Goal: Task Accomplishment & Management: Manage account settings

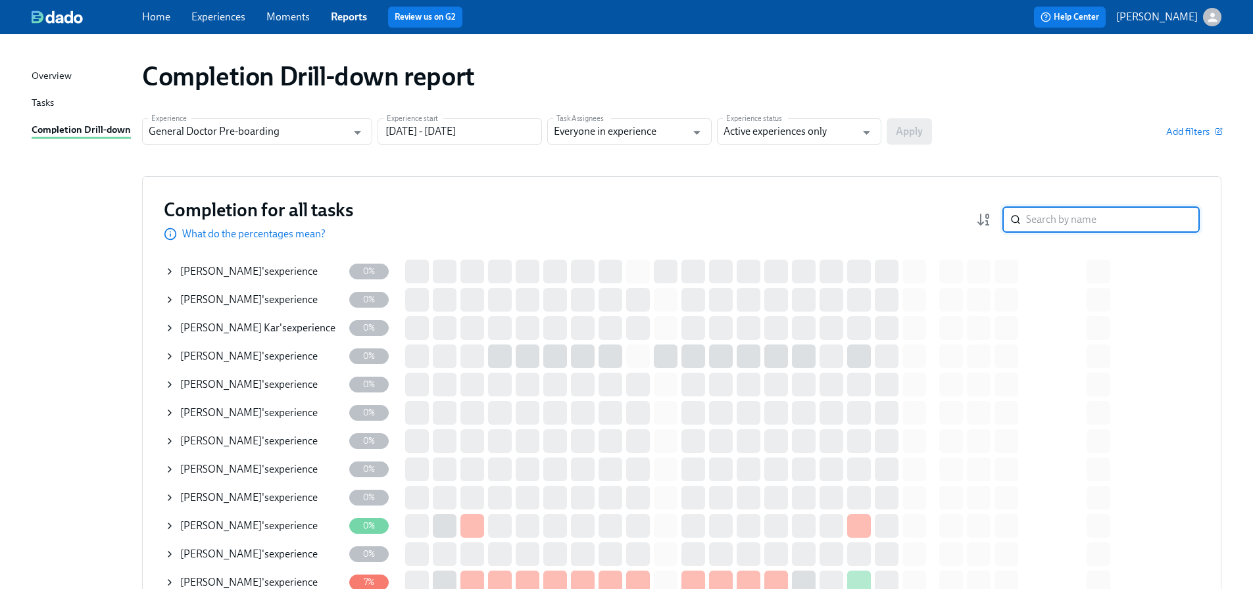
click at [1051, 214] on input "search" at bounding box center [1113, 220] width 174 height 26
paste input "[PERSON_NAME]"
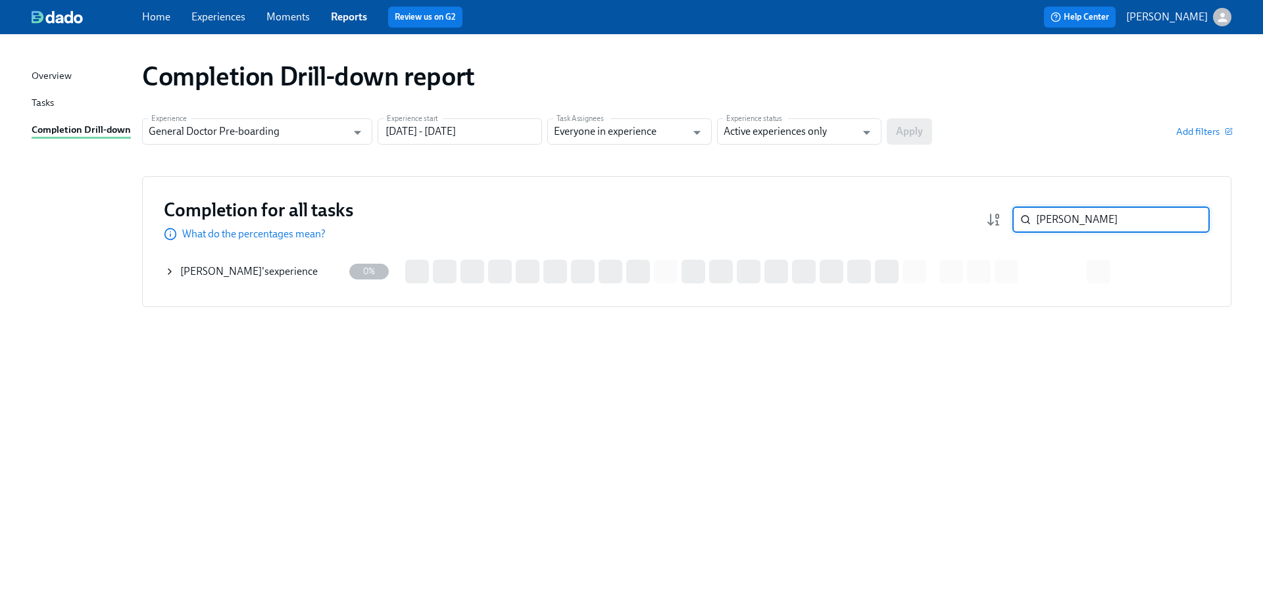
type input "[PERSON_NAME]"
click at [234, 266] on span "[PERSON_NAME]" at bounding box center [221, 271] width 82 height 12
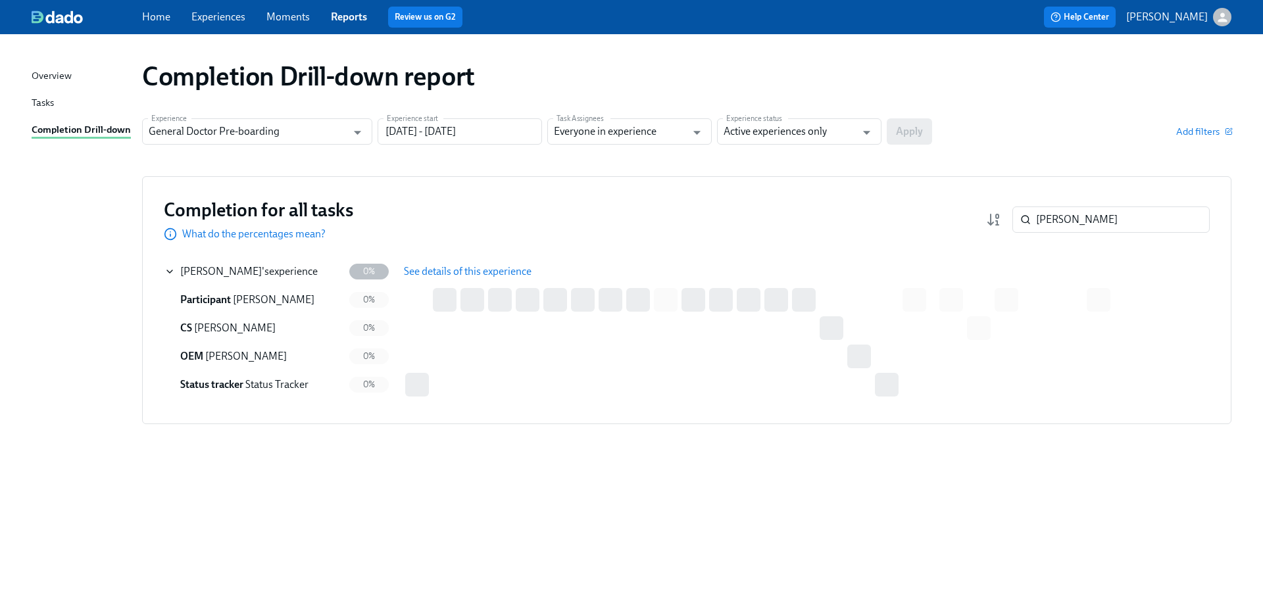
click at [450, 270] on span "See details of this experience" at bounding box center [468, 271] width 128 height 13
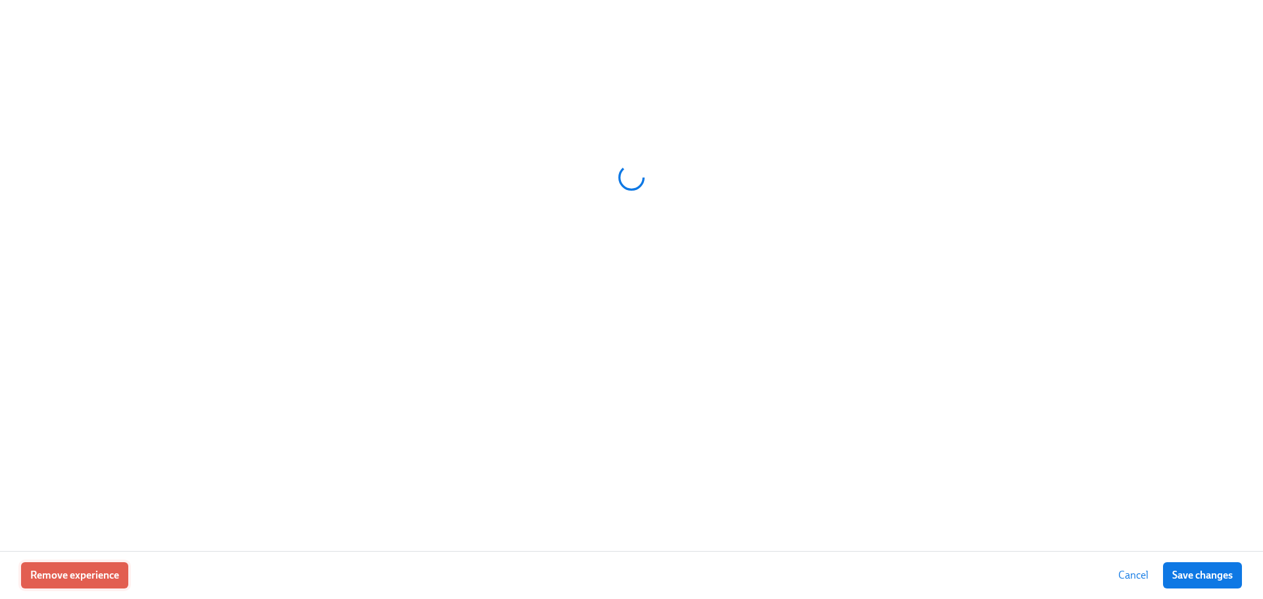
click at [66, 576] on span "Remove experience" at bounding box center [74, 575] width 89 height 13
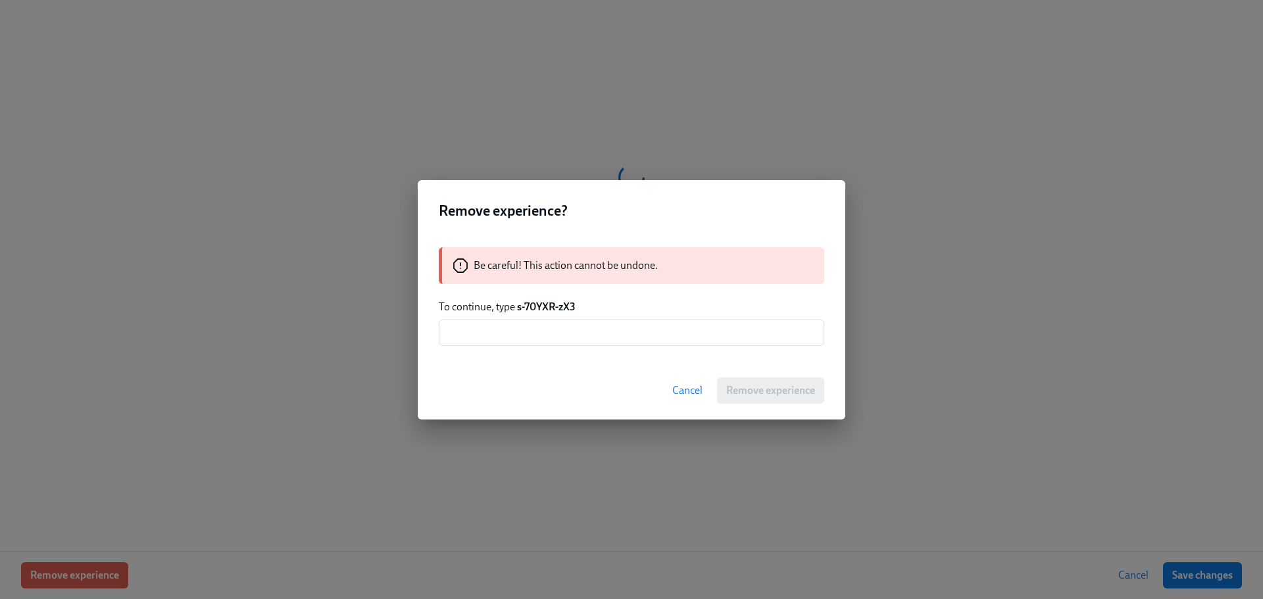
drag, startPoint x: 515, startPoint y: 308, endPoint x: 585, endPoint y: 308, distance: 69.7
click at [585, 308] on p "To continue, type s-70YXR-zX3" at bounding box center [631, 307] width 385 height 14
copy p "s-70YXR-zX3"
click at [508, 326] on input "text" at bounding box center [631, 333] width 385 height 26
click at [591, 337] on input "text" at bounding box center [631, 333] width 385 height 26
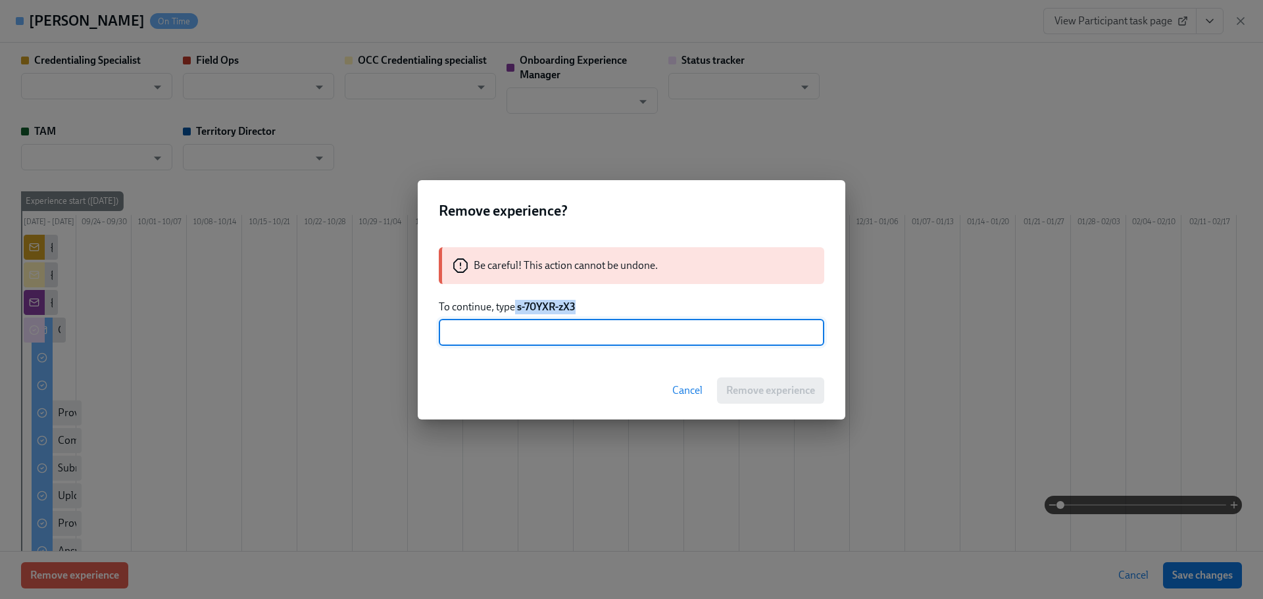
paste input "s-70YXR-zX3"
type input "s-70YXR-zX3"
type input "[PERSON_NAME]"
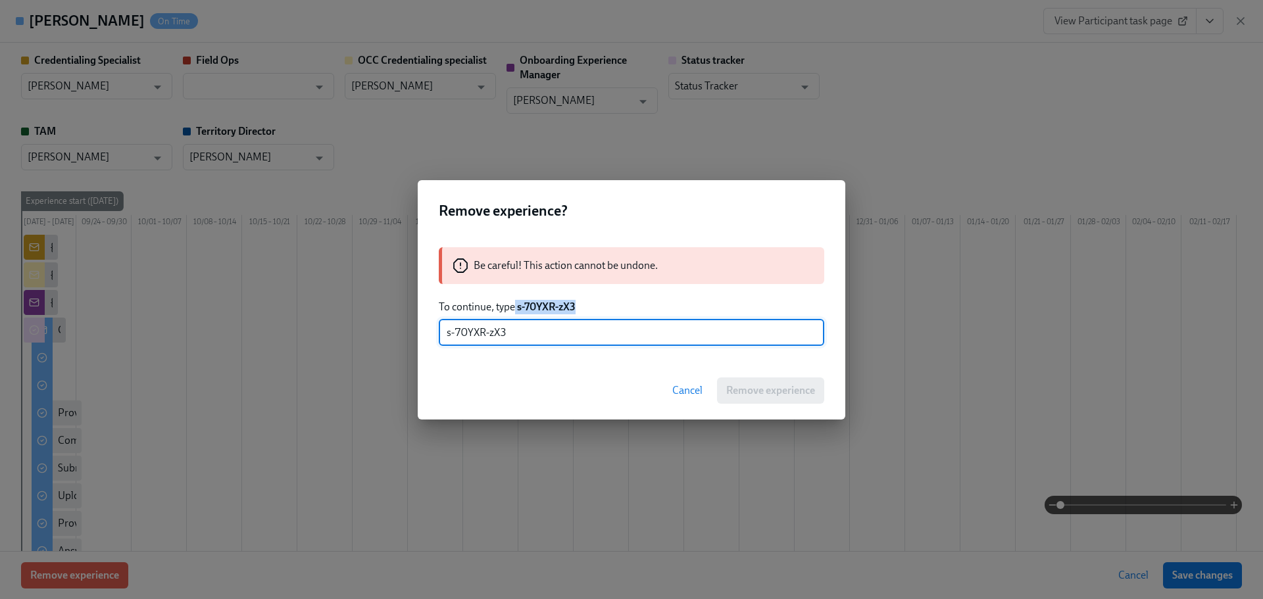
type input "Status Tracker"
type input "[PERSON_NAME]"
click at [778, 395] on div "Cancel Remove experience" at bounding box center [632, 391] width 428 height 58
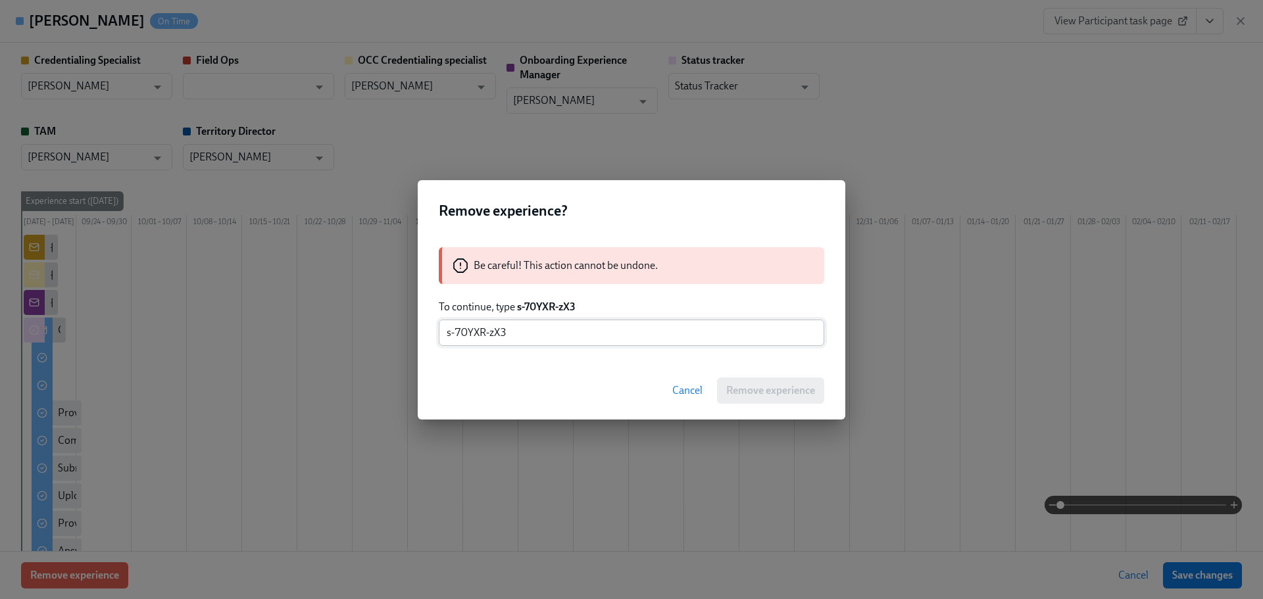
click at [558, 333] on input "s-70YXR-zX3" at bounding box center [631, 333] width 385 height 26
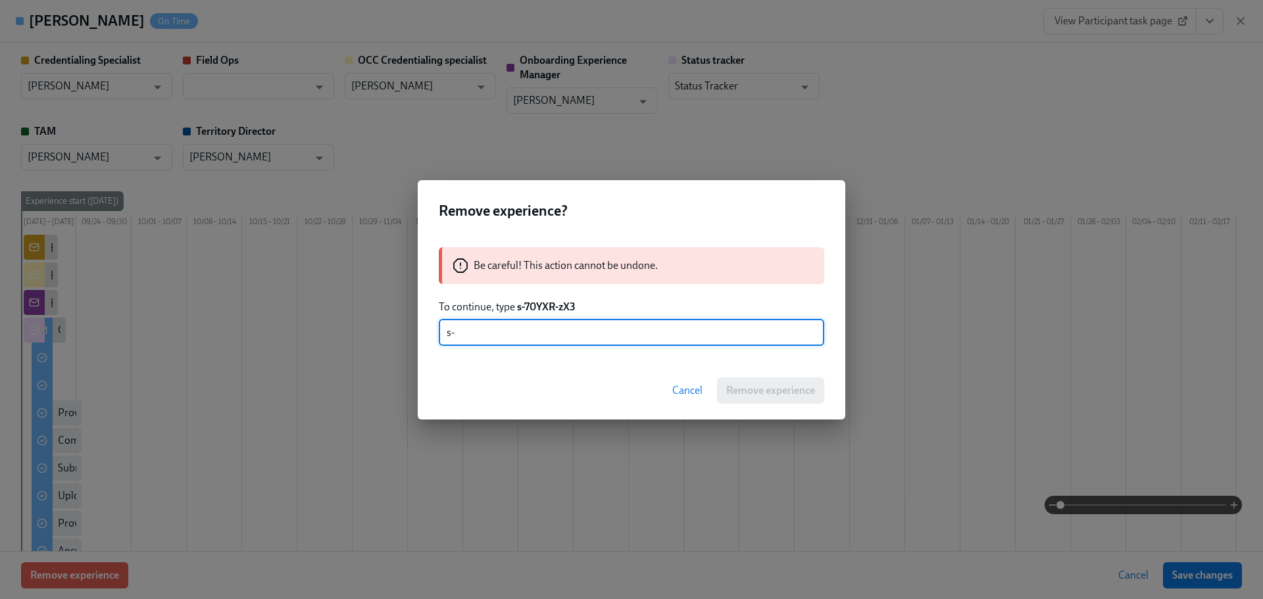
type input "s"
type input "s-70YXR-zX3"
click at [770, 397] on span "Remove experience" at bounding box center [770, 390] width 89 height 13
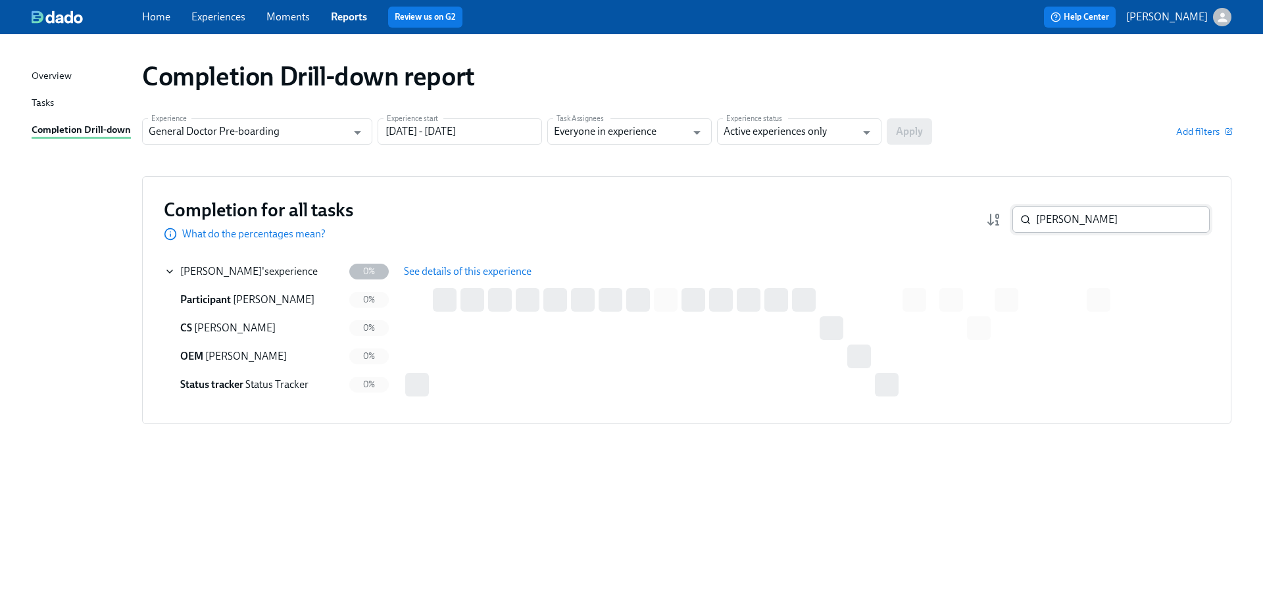
click at [1129, 226] on input "[PERSON_NAME]" at bounding box center [1123, 220] width 174 height 26
